Goal: Task Accomplishment & Management: Manage account settings

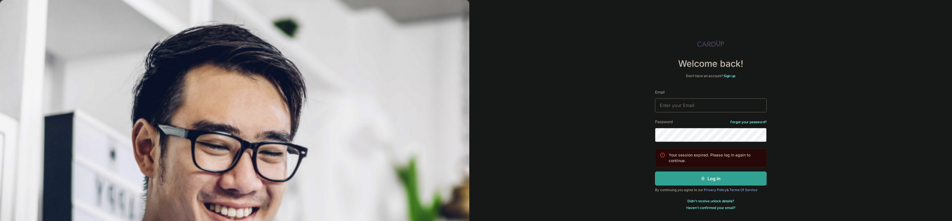
click at [699, 105] on input "Email" at bounding box center [711, 105] width 112 height 14
type input "[EMAIL_ADDRESS][DOMAIN_NAME]"
click at [616, 130] on div "Welcome back! Don’t have an account? Sign up Email [EMAIL_ADDRESS][DOMAIN_NAME]…" at bounding box center [710, 110] width 483 height 221
click at [712, 178] on button "Log in" at bounding box center [711, 178] width 112 height 14
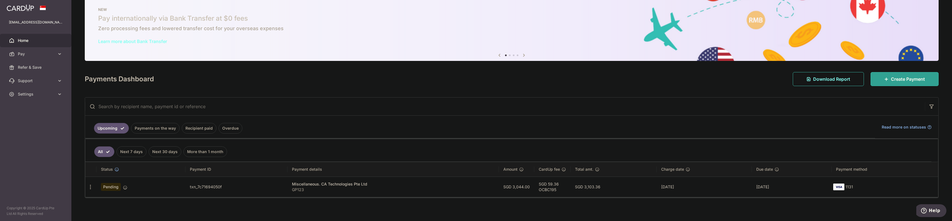
scroll to position [12, 0]
